Goal: Transaction & Acquisition: Purchase product/service

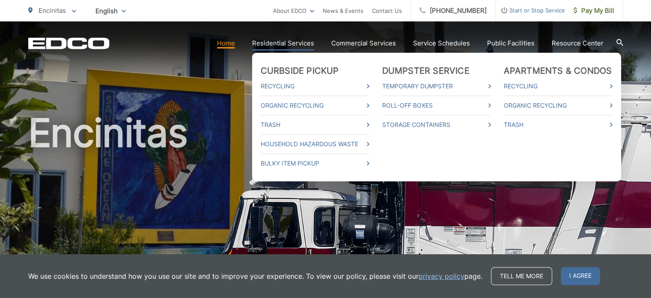
click at [286, 45] on link "Residential Services" at bounding box center [283, 43] width 62 height 10
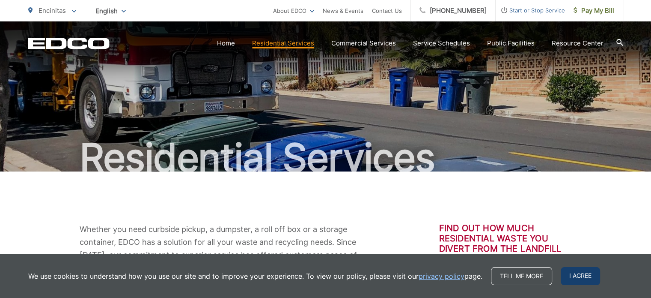
click at [576, 275] on span "I agree" at bounding box center [580, 276] width 39 height 18
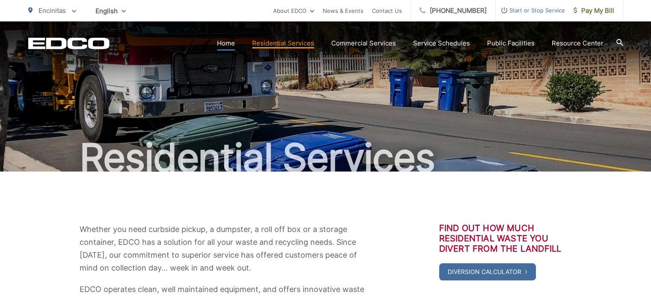
click at [227, 42] on link "Home" at bounding box center [226, 43] width 18 height 10
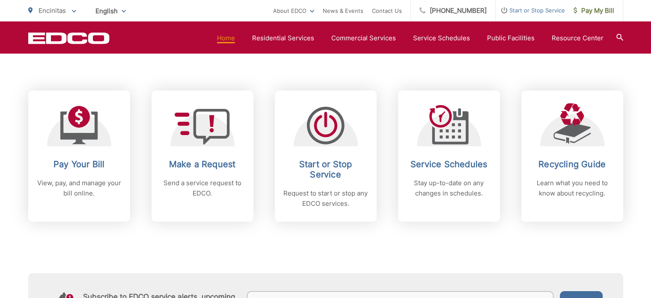
scroll to position [343, 0]
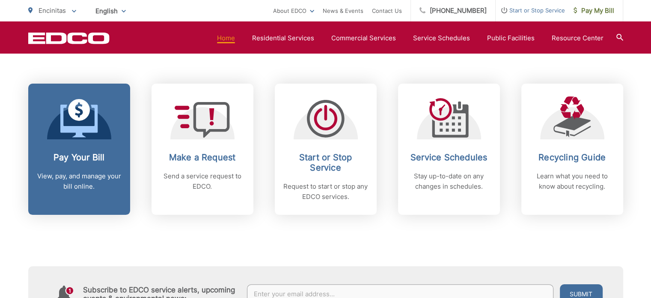
click at [72, 161] on h2 "Pay Your Bill" at bounding box center [79, 157] width 85 height 10
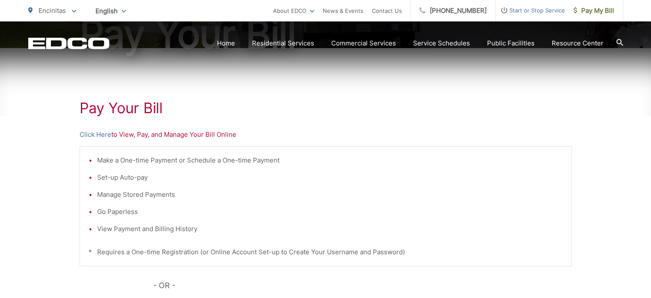
scroll to position [128, 0]
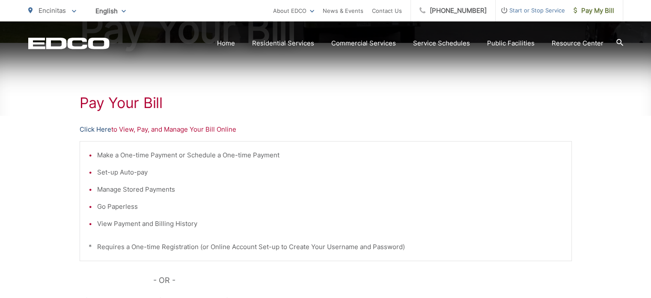
click at [90, 128] on link "Click Here" at bounding box center [96, 129] width 32 height 10
